Goal: Transaction & Acquisition: Purchase product/service

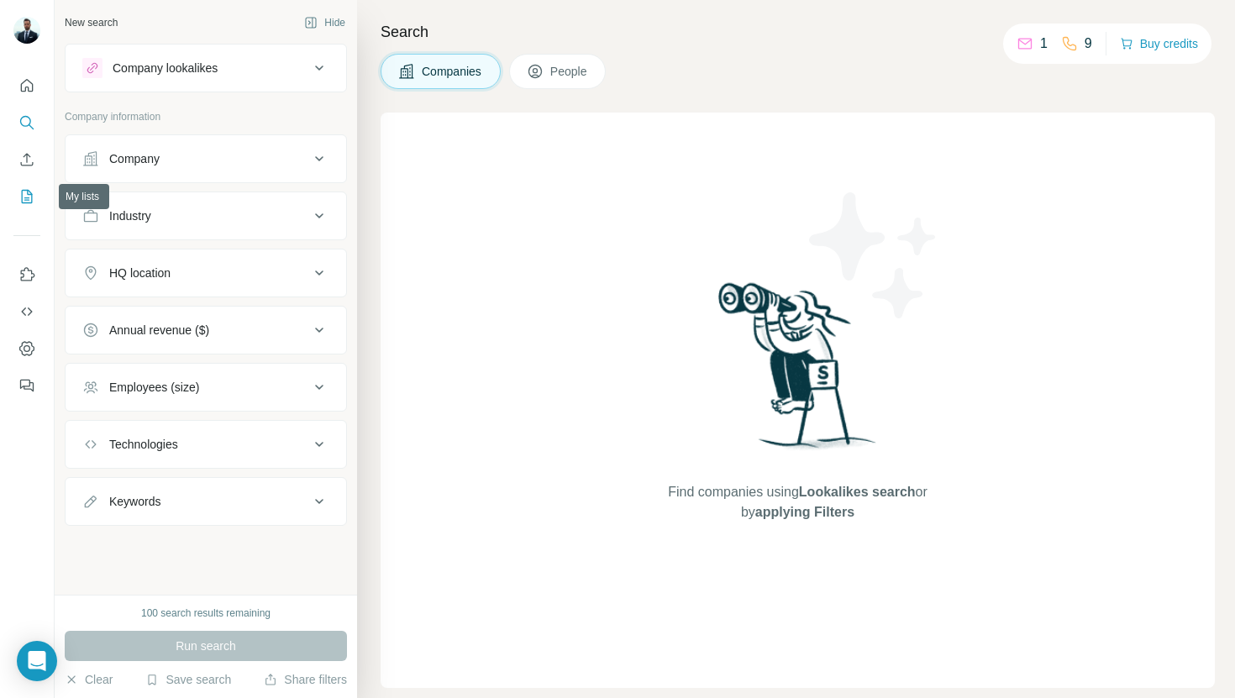
click at [16, 197] on button "My lists" at bounding box center [26, 197] width 27 height 30
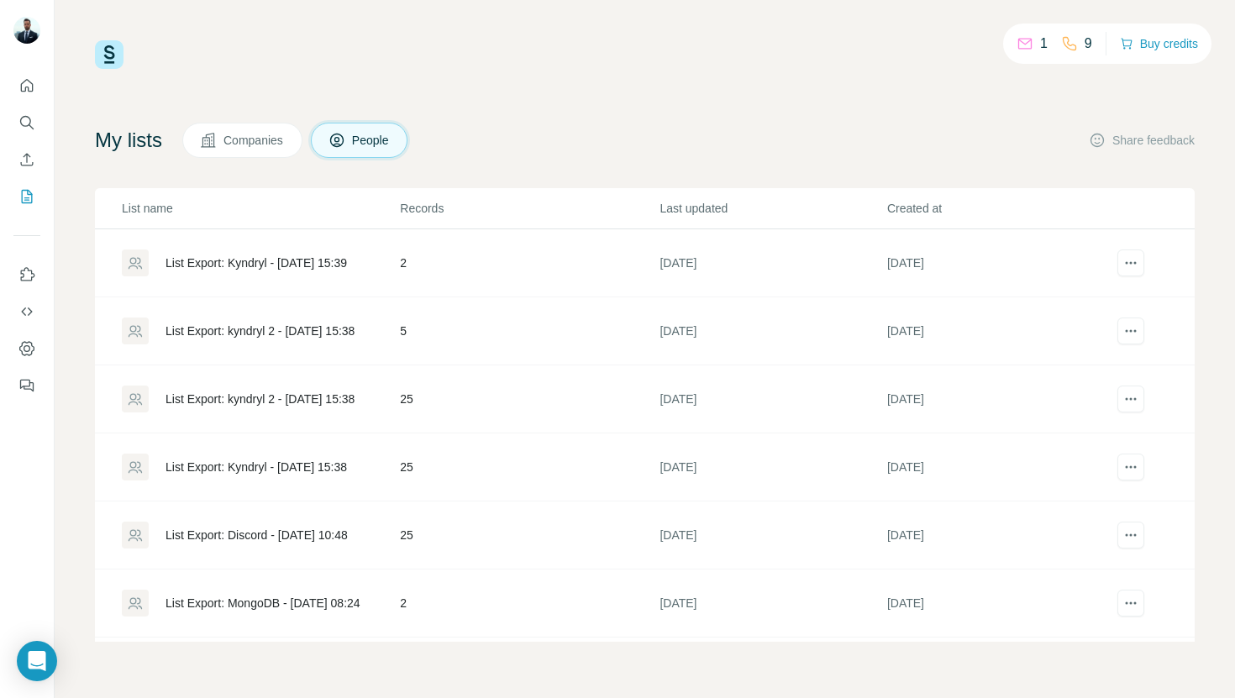
click at [270, 477] on div "List Export: Kyndryl - [DATE] 15:38" at bounding box center [260, 467] width 276 height 27
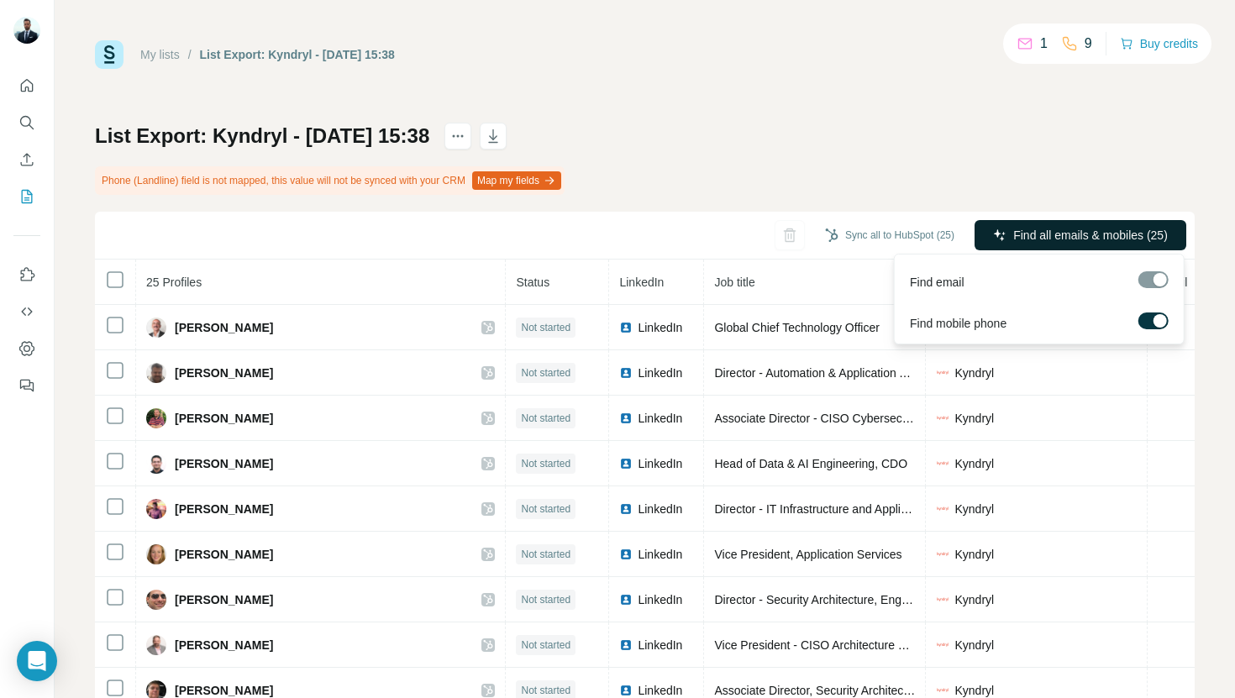
click at [1038, 240] on span "Find all emails & mobiles (25)" at bounding box center [1091, 235] width 155 height 17
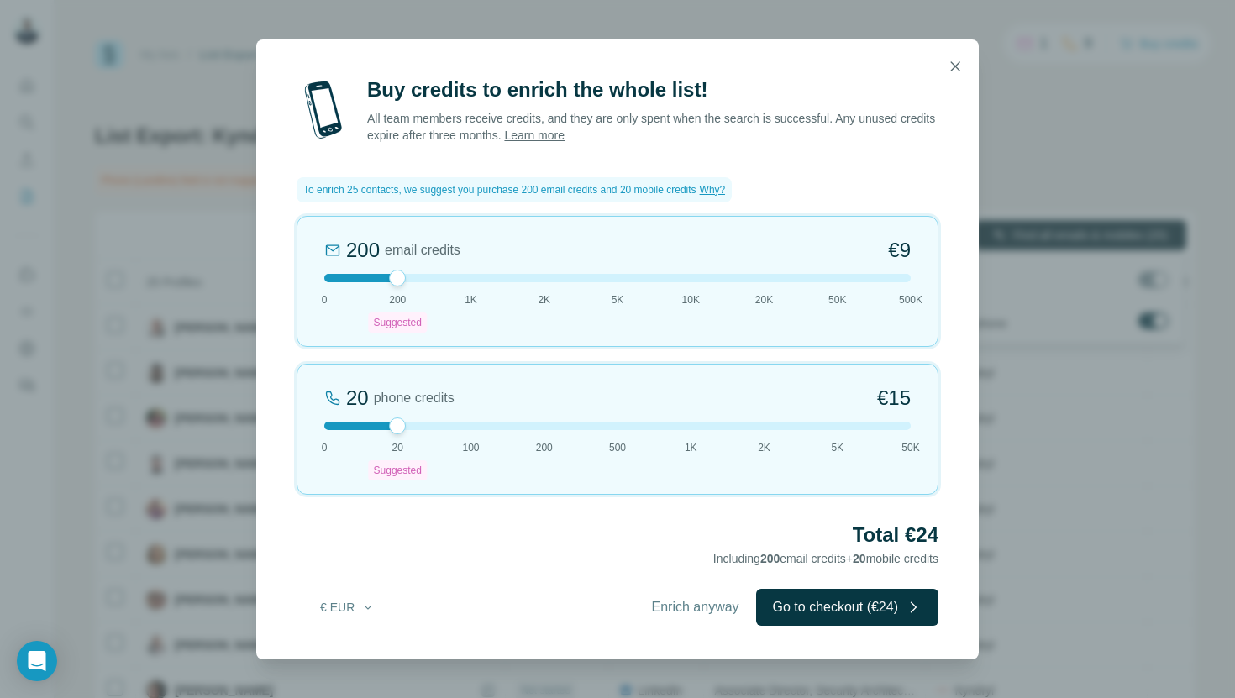
click at [474, 287] on div "200 email credits €9 0 200 Suggested 1K 2K 5K 10K 20K 50K 500K" at bounding box center [618, 281] width 642 height 131
click at [791, 607] on button "Go to checkout (€57)" at bounding box center [847, 607] width 182 height 37
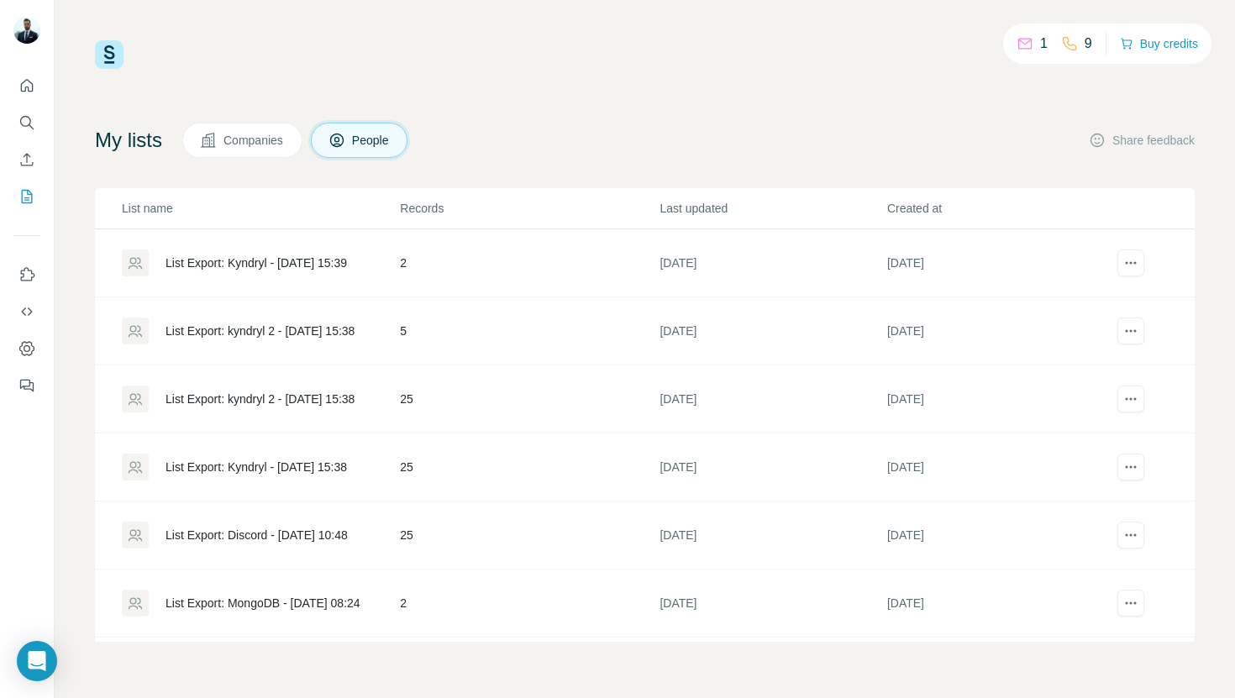
click at [254, 398] on div "List Export: kyndryl 2 - [DATE] 15:38" at bounding box center [260, 399] width 189 height 17
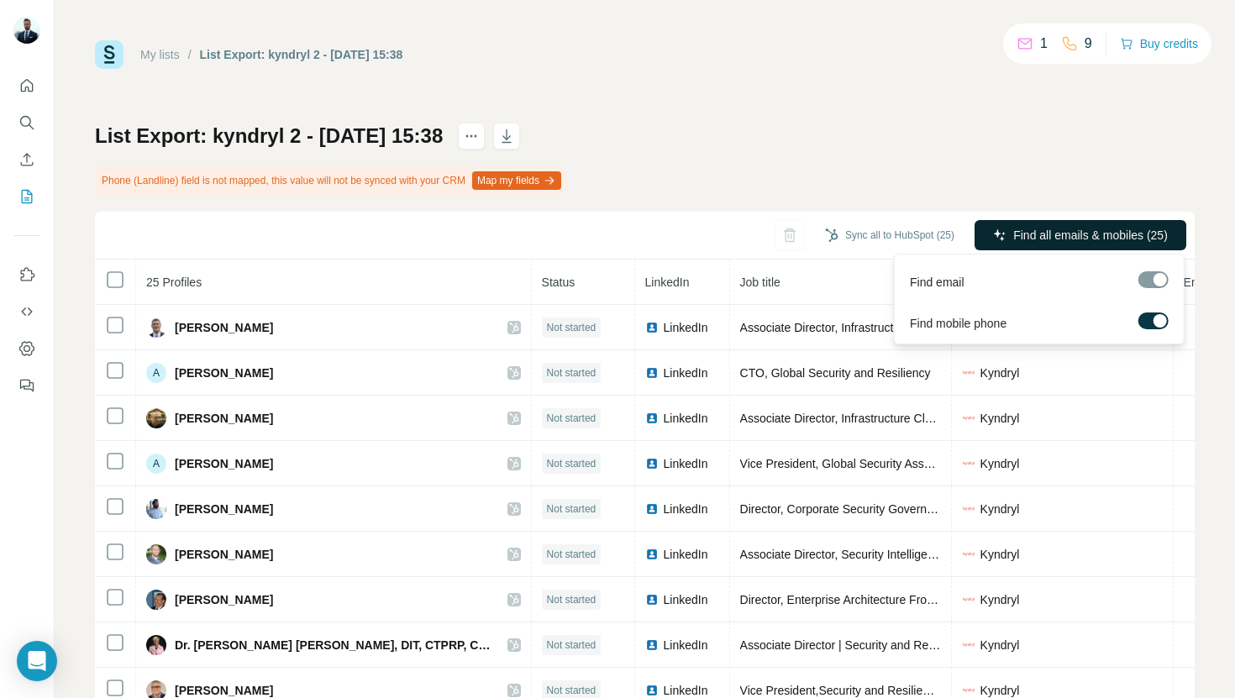
click at [1009, 225] on button "Find all emails & mobiles (25)" at bounding box center [1081, 235] width 212 height 30
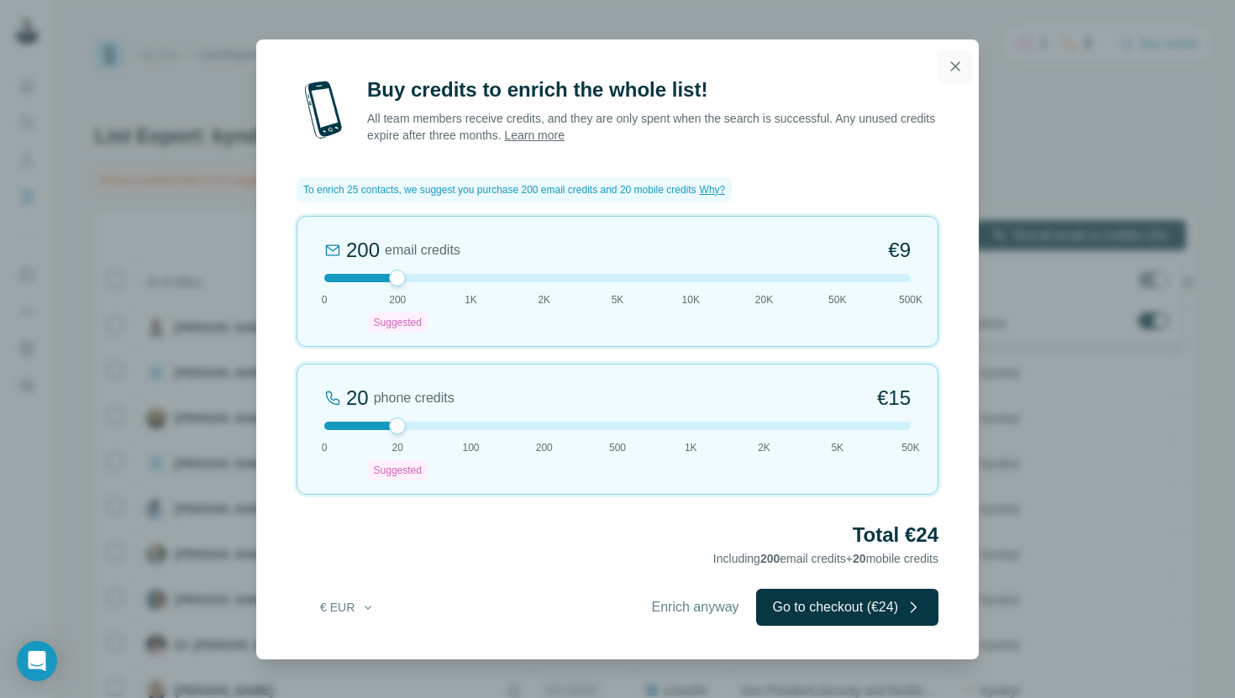
click at [963, 71] on icon "button" at bounding box center [955, 66] width 17 height 17
